Goal: Information Seeking & Learning: Learn about a topic

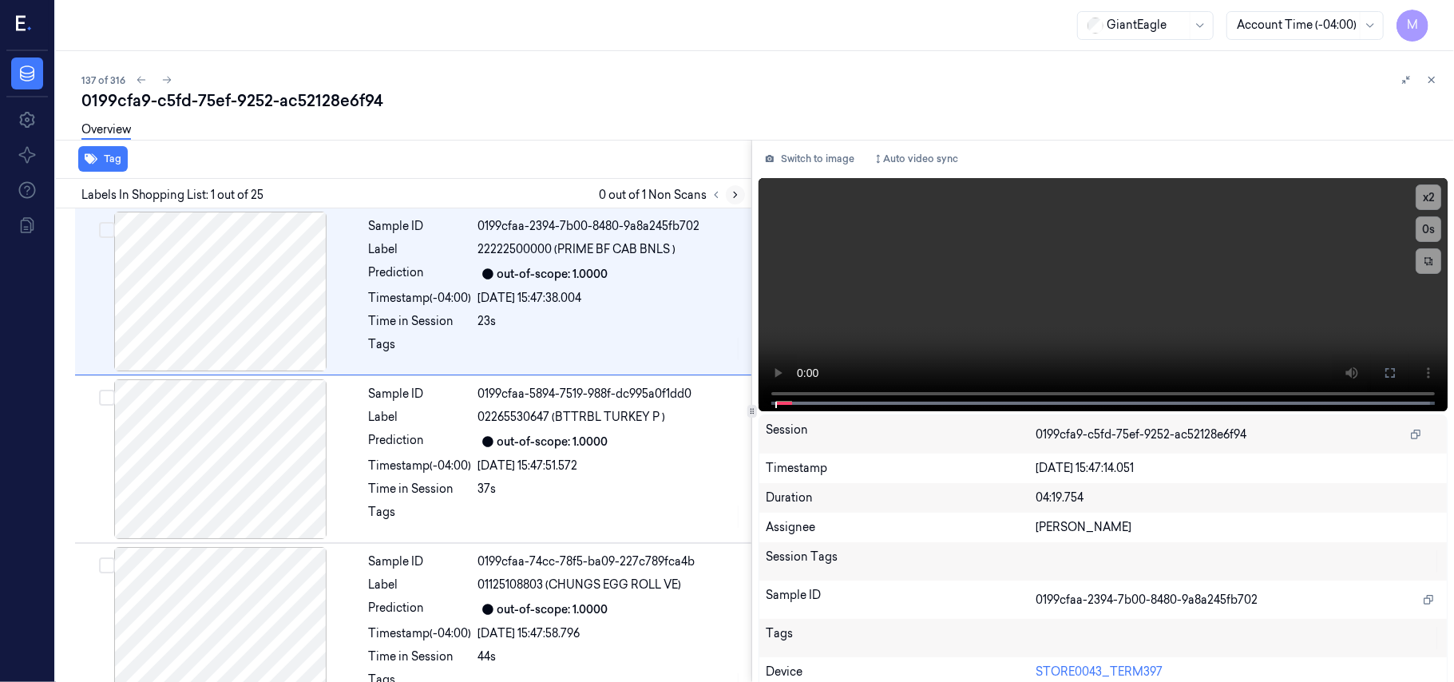
click at [736, 196] on icon at bounding box center [735, 194] width 11 height 11
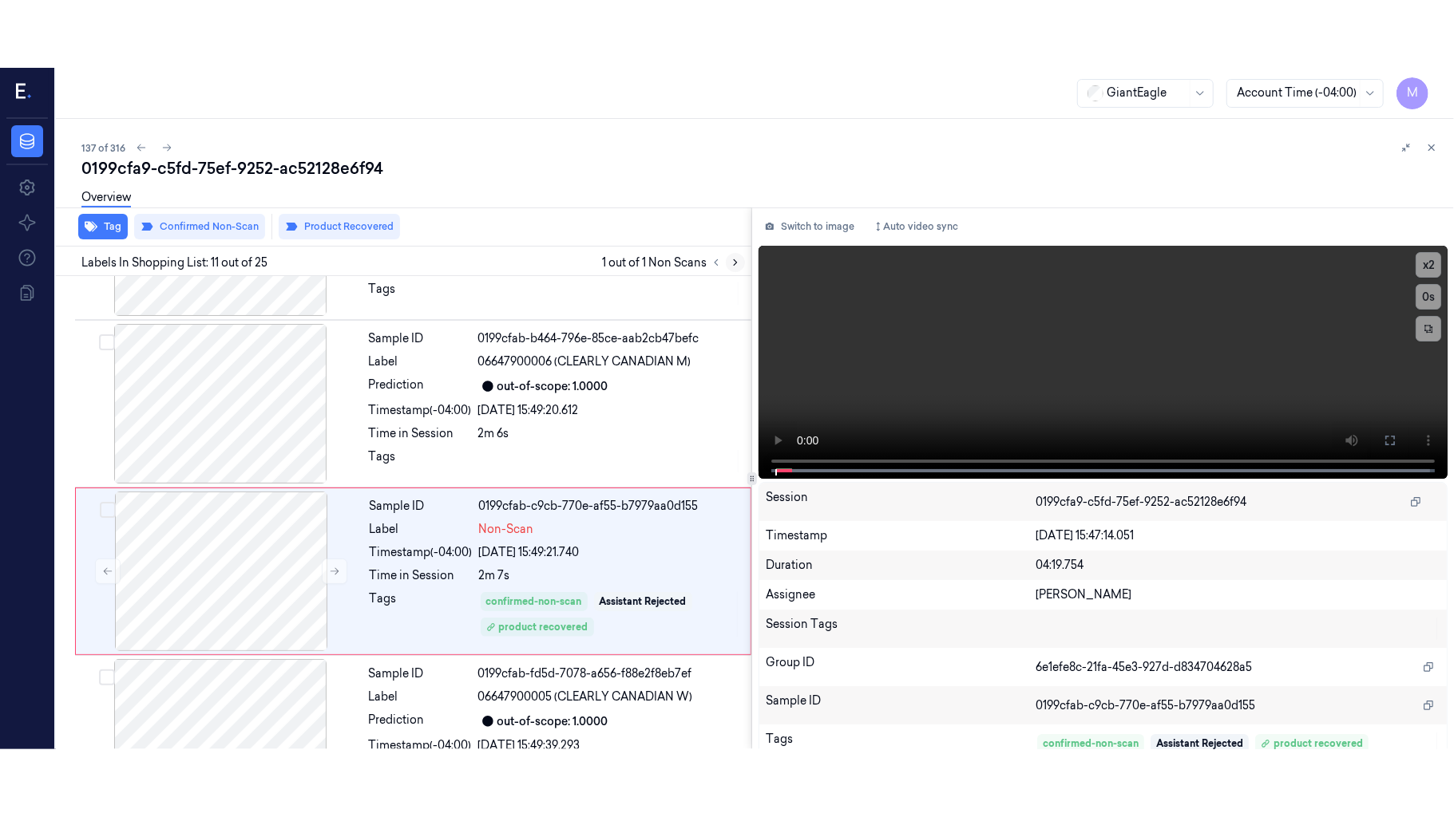
scroll to position [1527, 0]
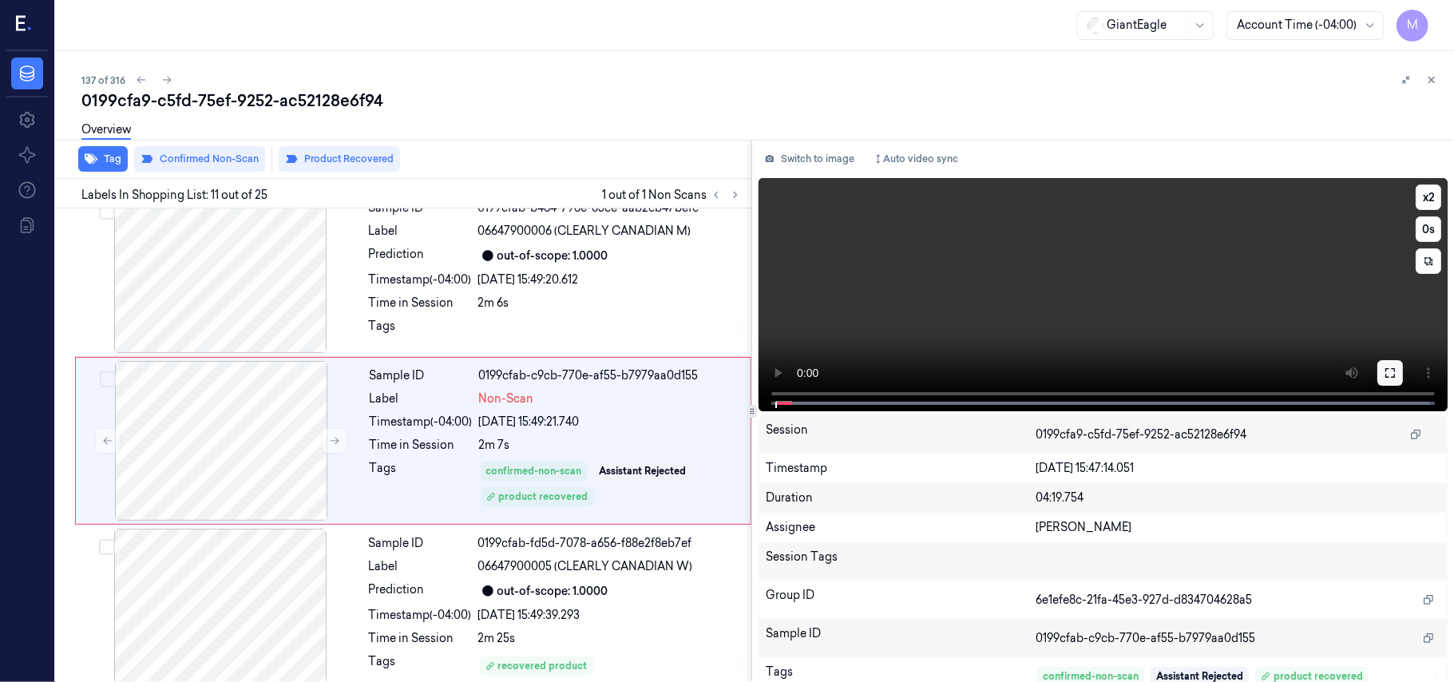
click at [1384, 369] on icon at bounding box center [1390, 372] width 13 height 13
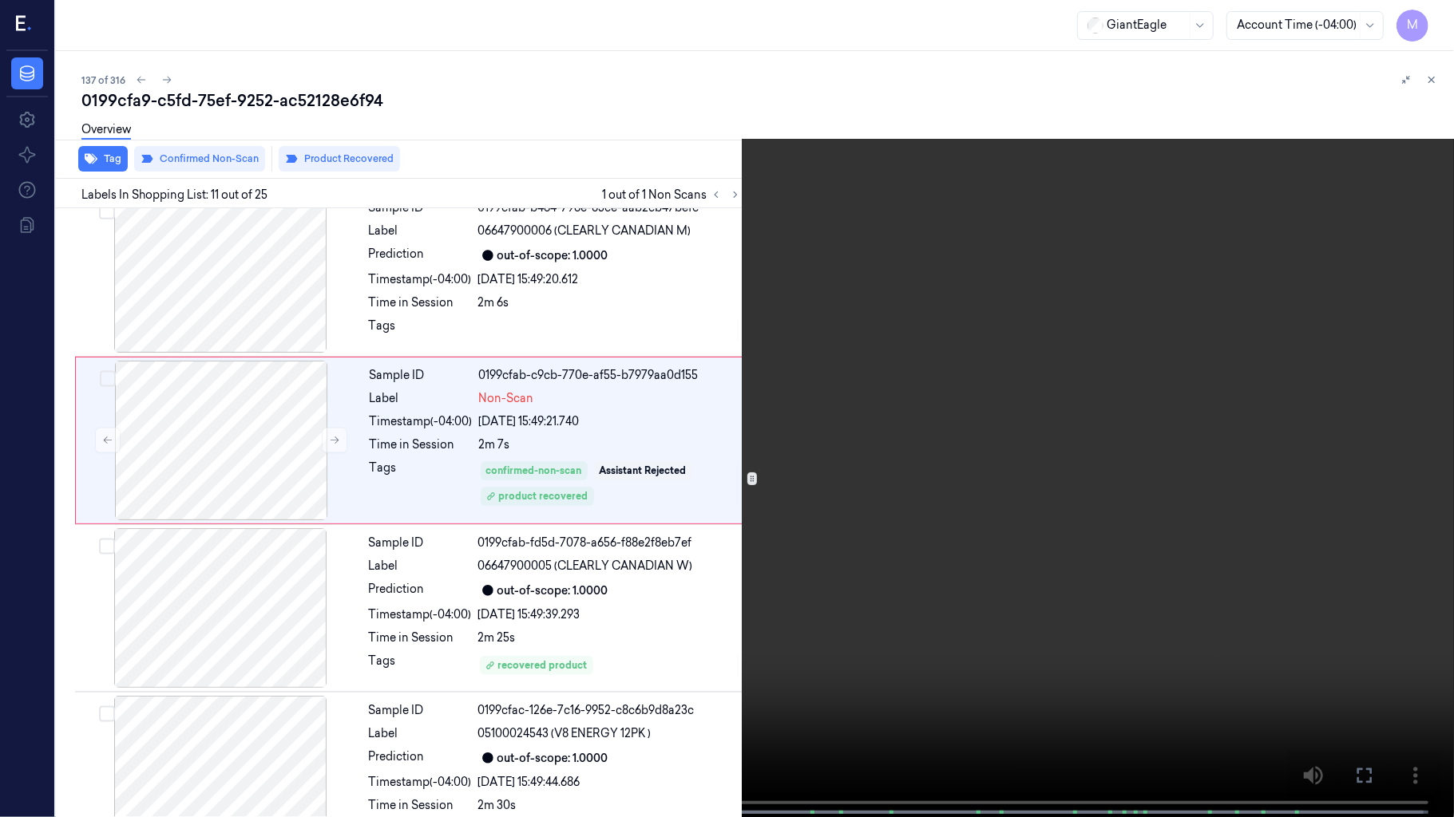
click at [976, 454] on video at bounding box center [727, 410] width 1454 height 821
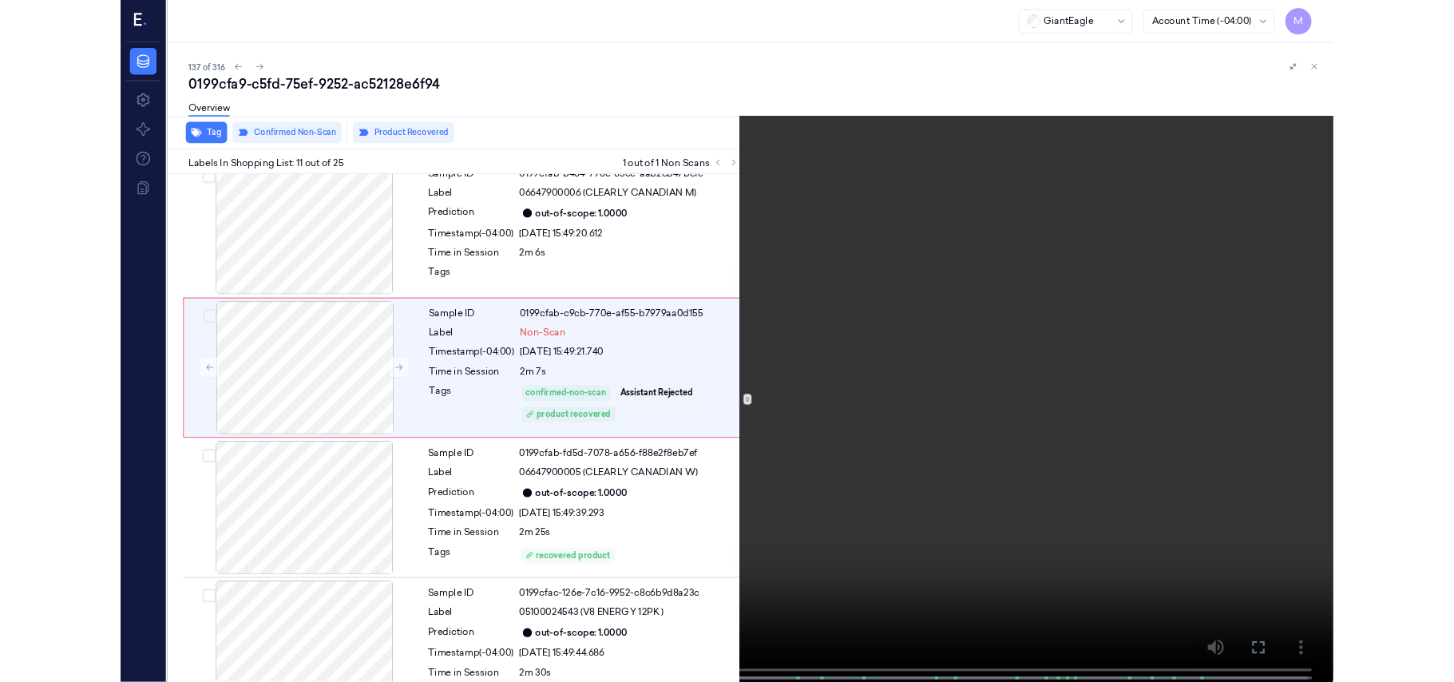
scroll to position [1460, 0]
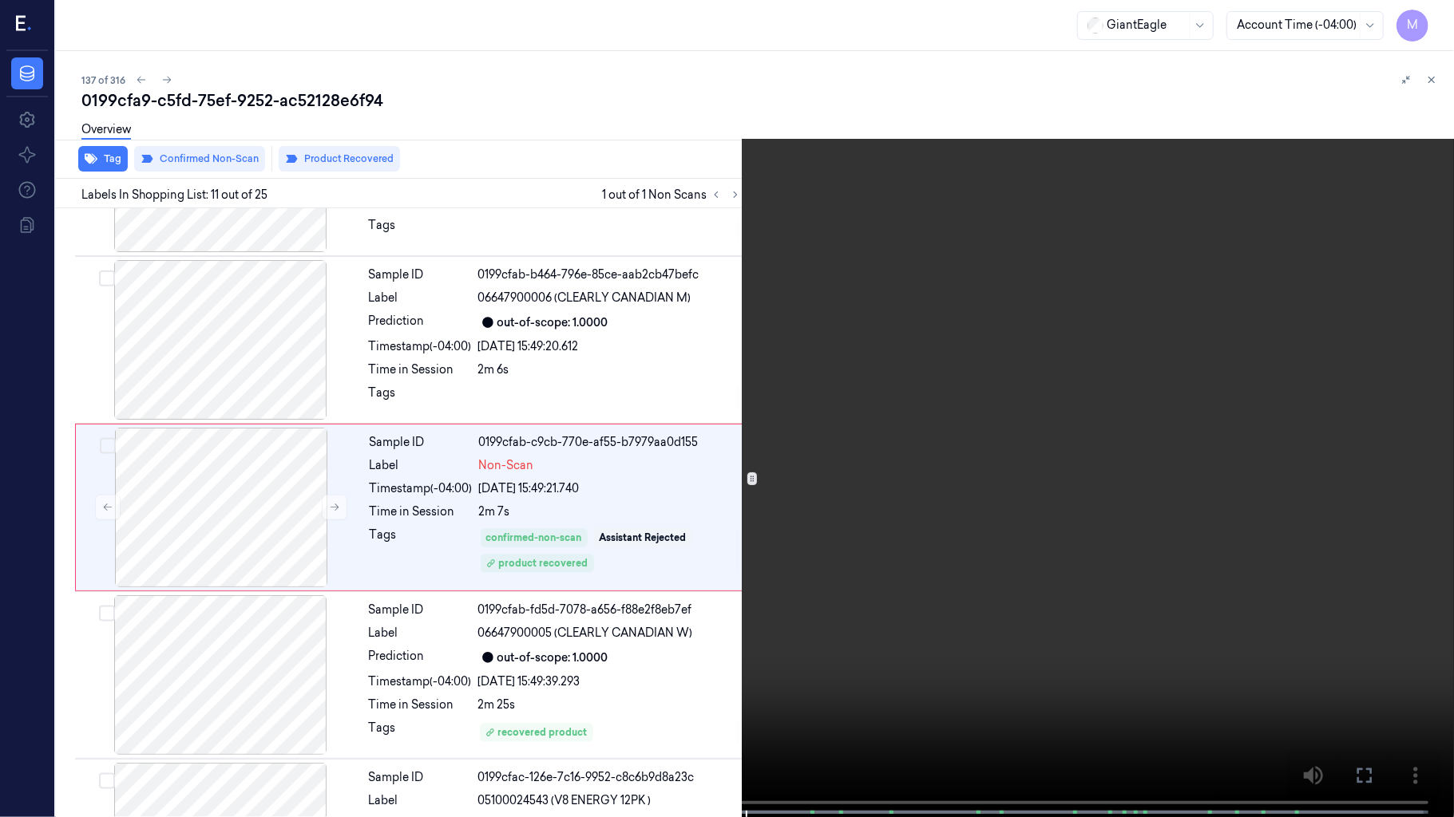
click at [976, 454] on video at bounding box center [727, 410] width 1454 height 821
click at [0, 0] on icon at bounding box center [0, 0] width 0 height 0
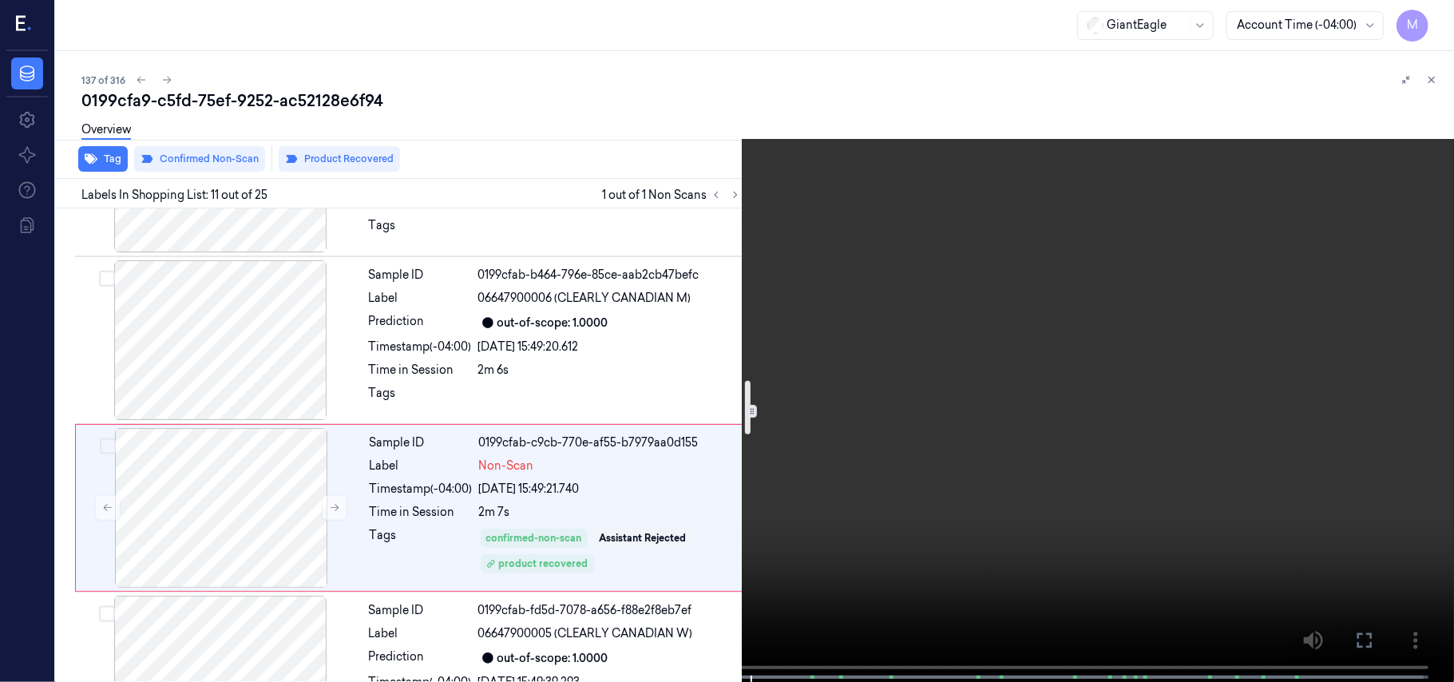
scroll to position [1527, 0]
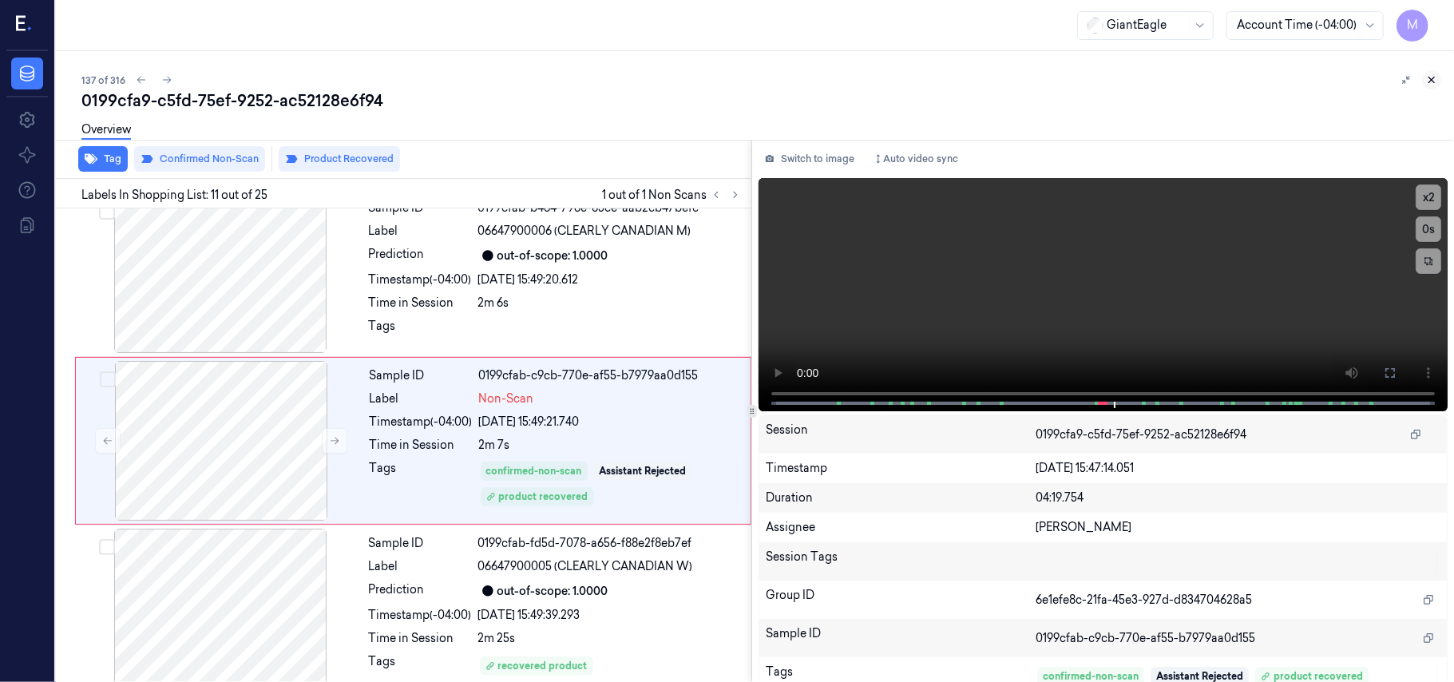
click at [1427, 75] on icon at bounding box center [1431, 79] width 11 height 11
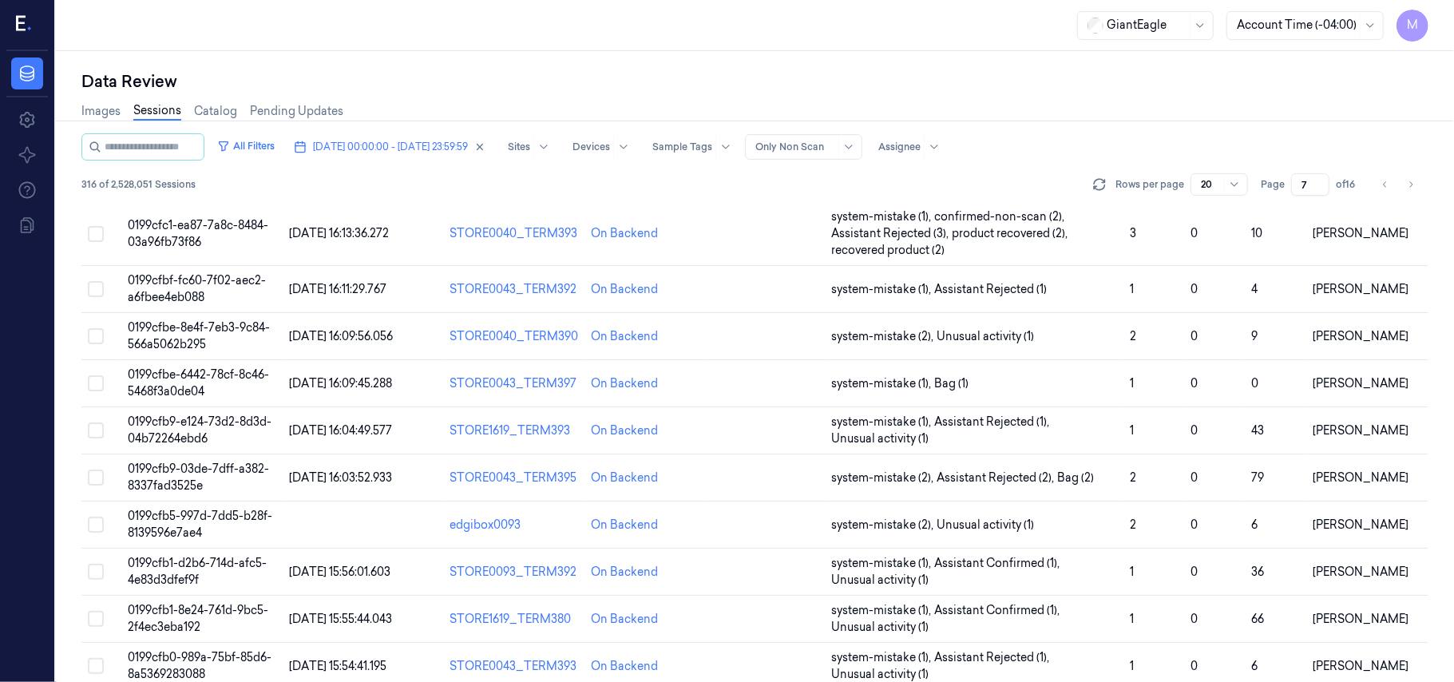
scroll to position [531, 0]
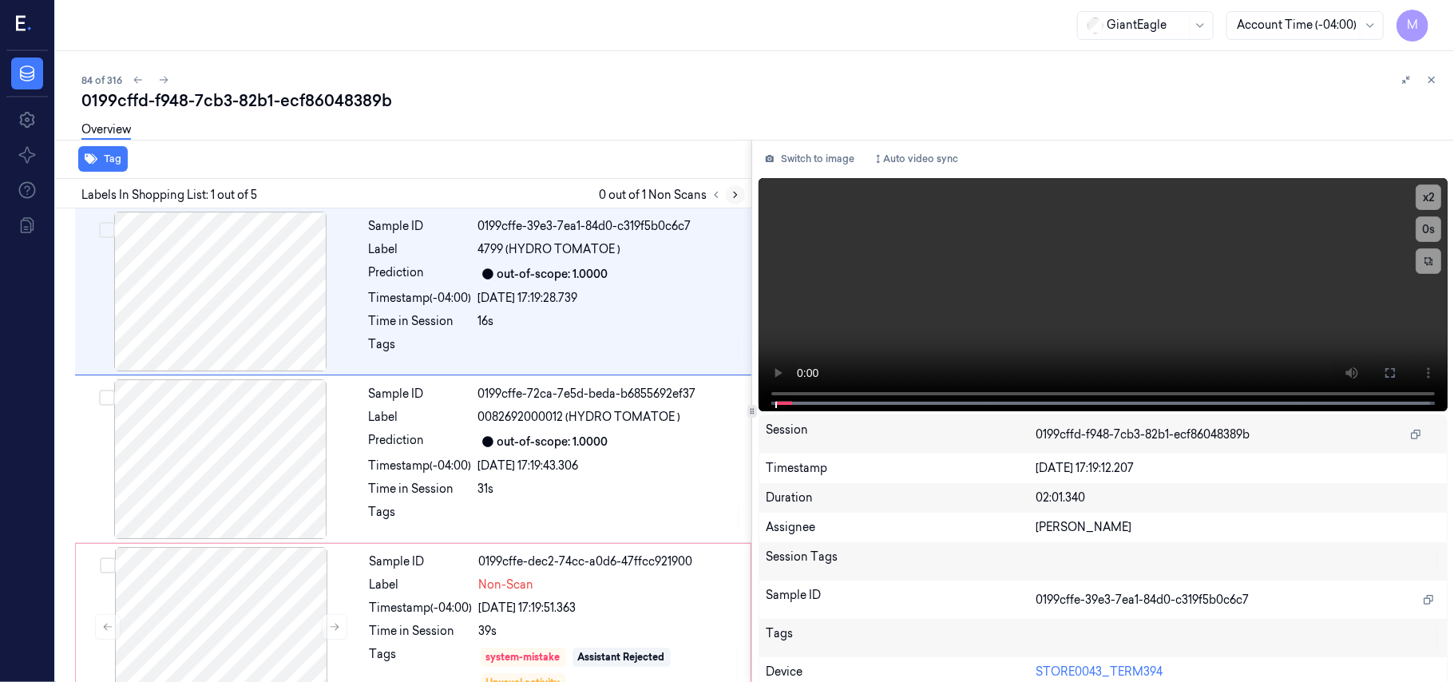
click at [735, 196] on icon at bounding box center [735, 195] width 3 height 6
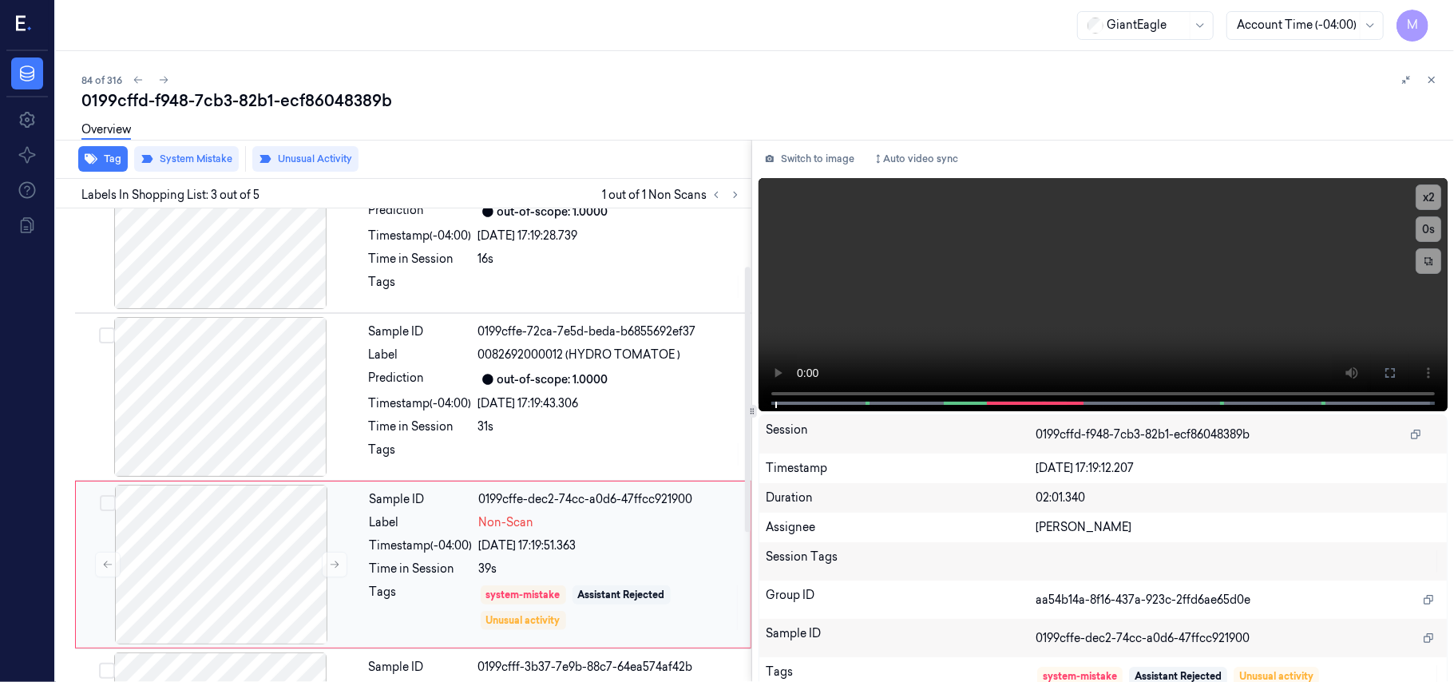
scroll to position [106, 0]
